Goal: Check status: Check status

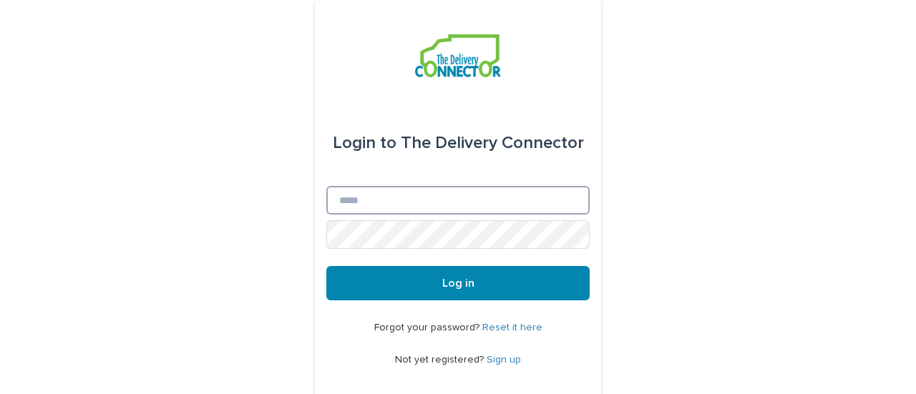
click at [374, 204] on input "Email" at bounding box center [457, 200] width 263 height 29
type input "**********"
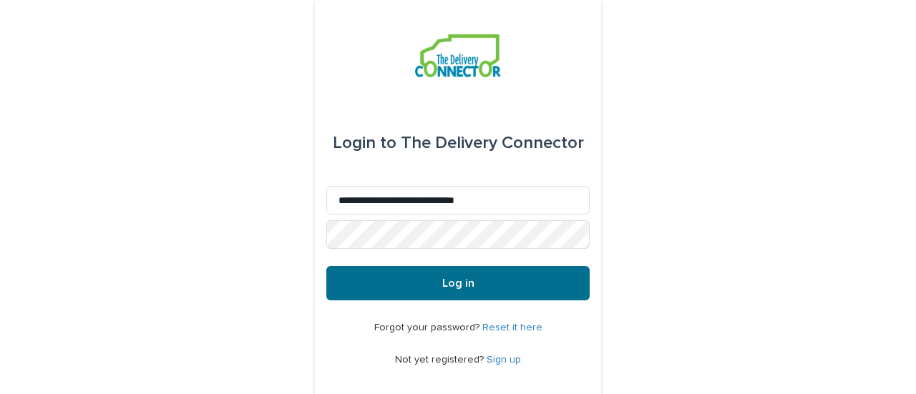
click at [448, 280] on span "Log in" at bounding box center [458, 283] width 32 height 11
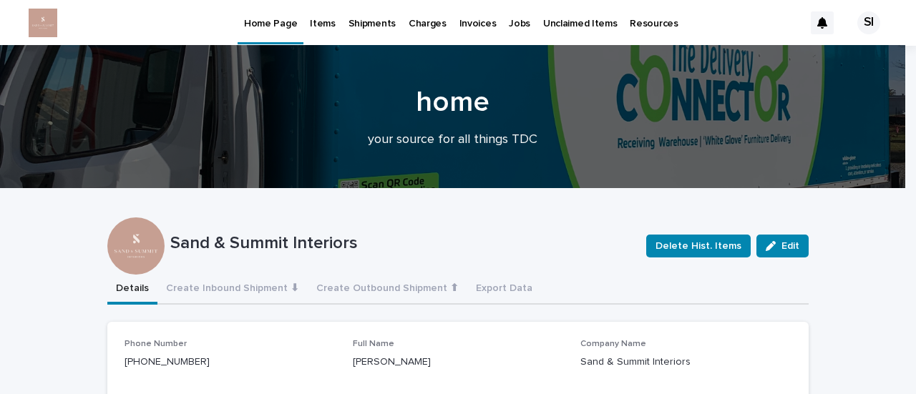
click at [425, 26] on p "Charges" at bounding box center [428, 15] width 38 height 30
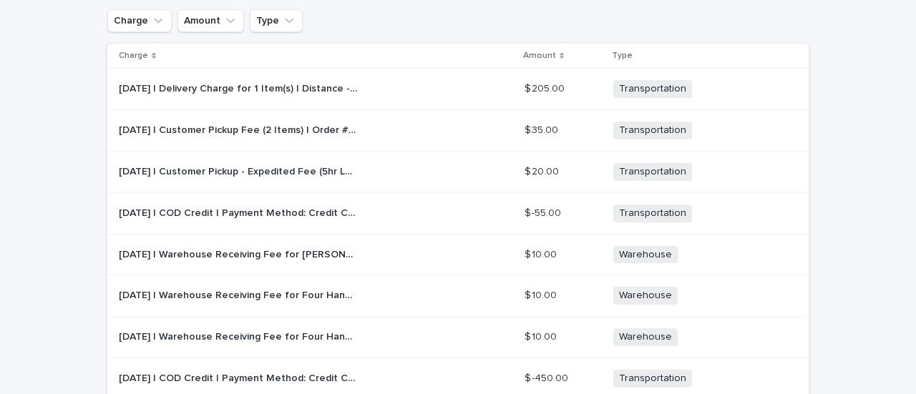
scroll to position [143, 0]
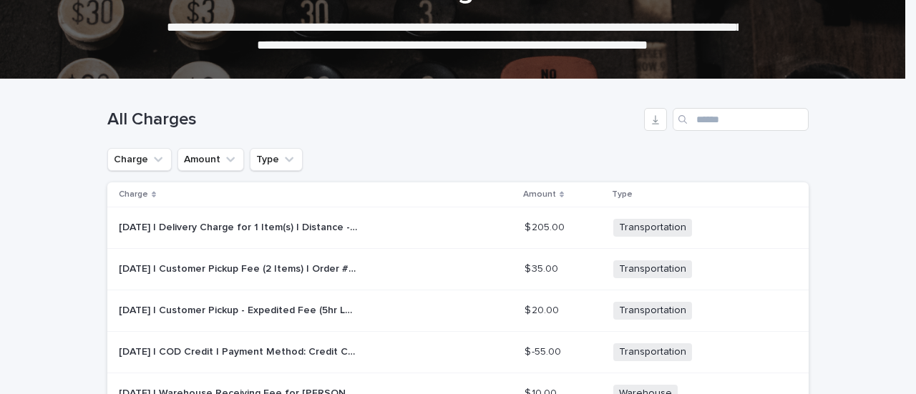
click at [249, 242] on td "[DATE] | Delivery Charge for 1 Item(s) | Distance - 5.4 Miles | Includes Elevat…" at bounding box center [313, 229] width 412 height 42
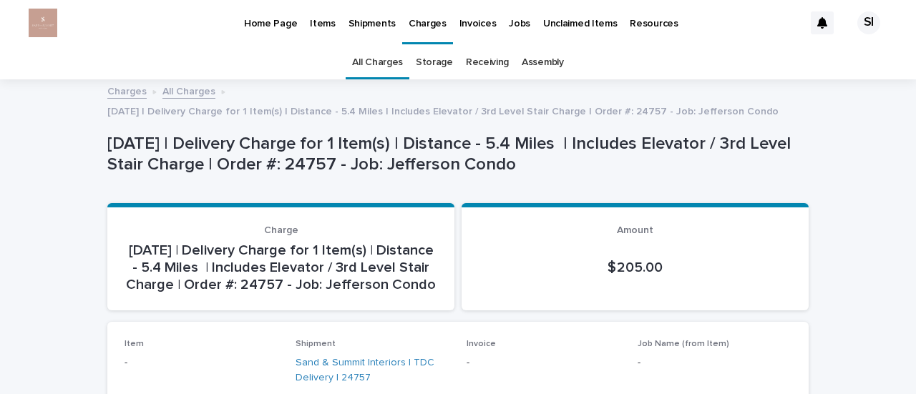
click at [465, 13] on p "Invoices" at bounding box center [478, 15] width 37 height 30
